Goal: Check status: Check status

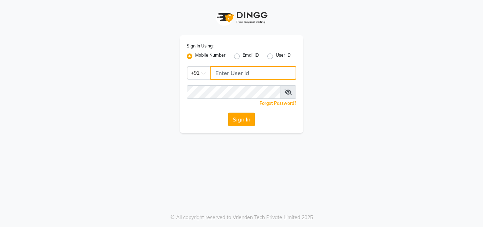
type input "9867661920"
click at [234, 115] on button "Sign In" at bounding box center [241, 118] width 27 height 13
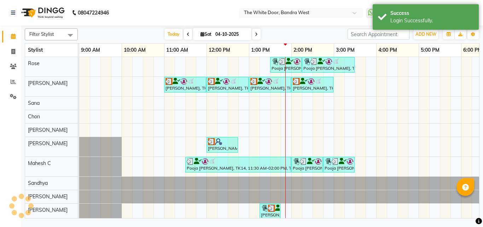
click at [189, 31] on span at bounding box center [188, 34] width 8 height 11
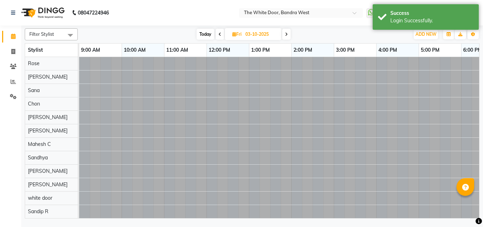
scroll to position [0, 152]
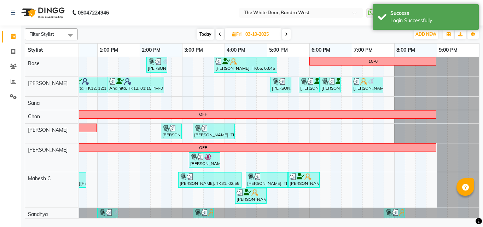
click at [219, 37] on span at bounding box center [220, 34] width 8 height 11
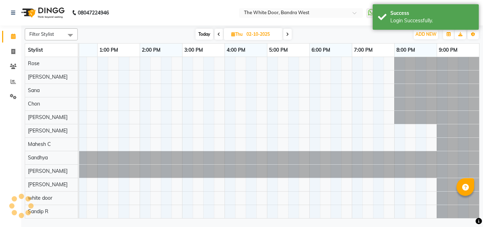
click at [219, 37] on span at bounding box center [219, 34] width 8 height 11
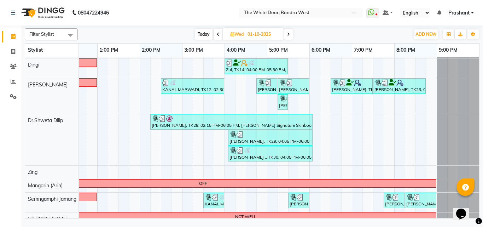
scroll to position [280, 0]
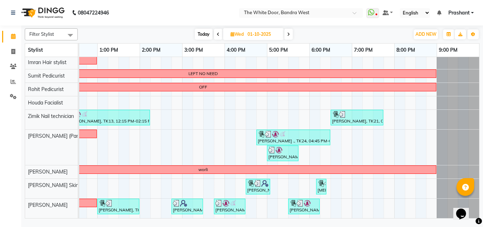
click at [287, 39] on span at bounding box center [288, 34] width 8 height 11
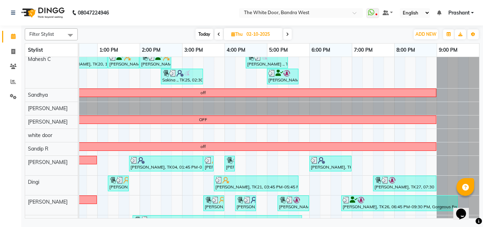
scroll to position [132, 152]
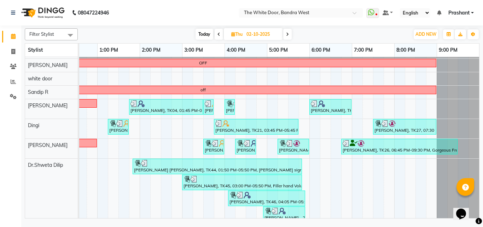
click at [287, 33] on icon at bounding box center [287, 34] width 3 height 4
type input "03-10-2025"
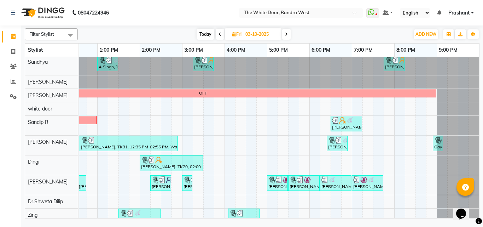
scroll to position [159, 0]
